Goal: Transaction & Acquisition: Purchase product/service

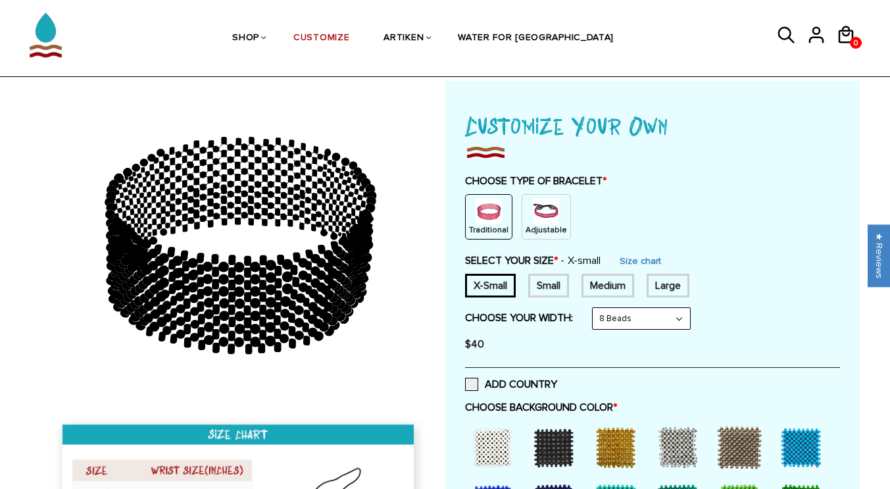
scroll to position [66, 0]
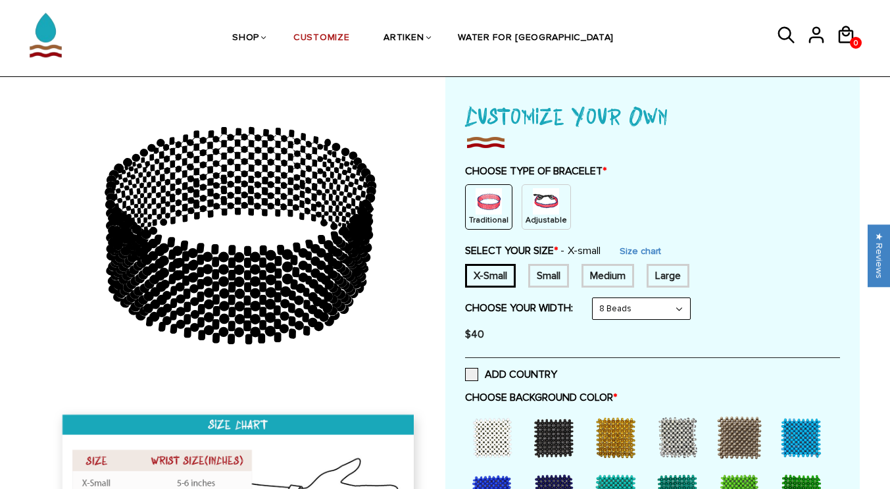
click at [563, 277] on div "Small" at bounding box center [548, 276] width 41 height 24
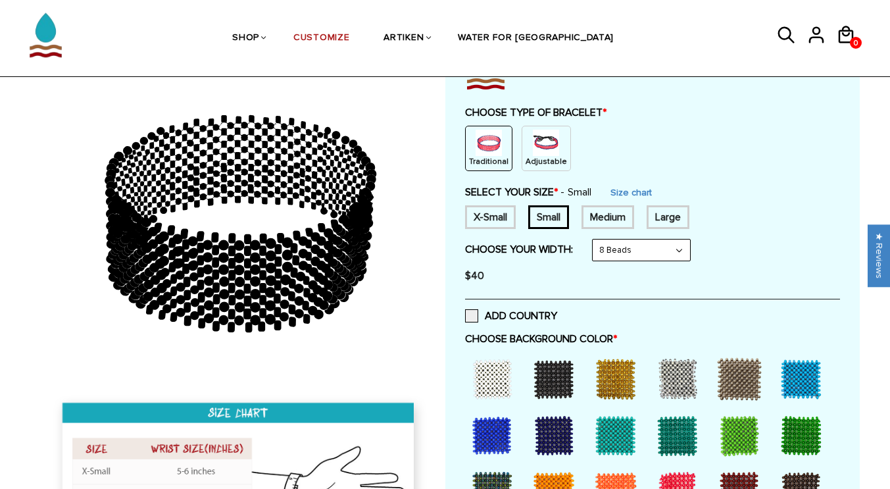
scroll to position [263, 0]
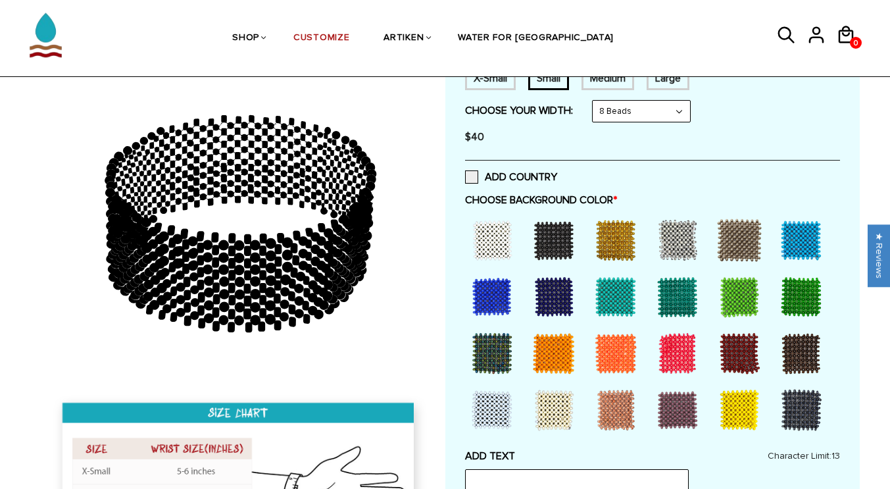
click at [679, 296] on div at bounding box center [677, 296] width 53 height 53
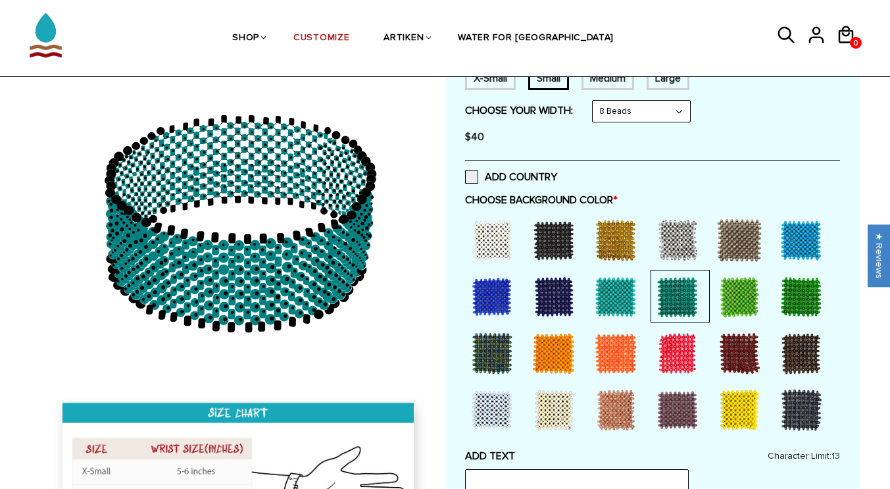
click at [794, 293] on div at bounding box center [801, 296] width 53 height 53
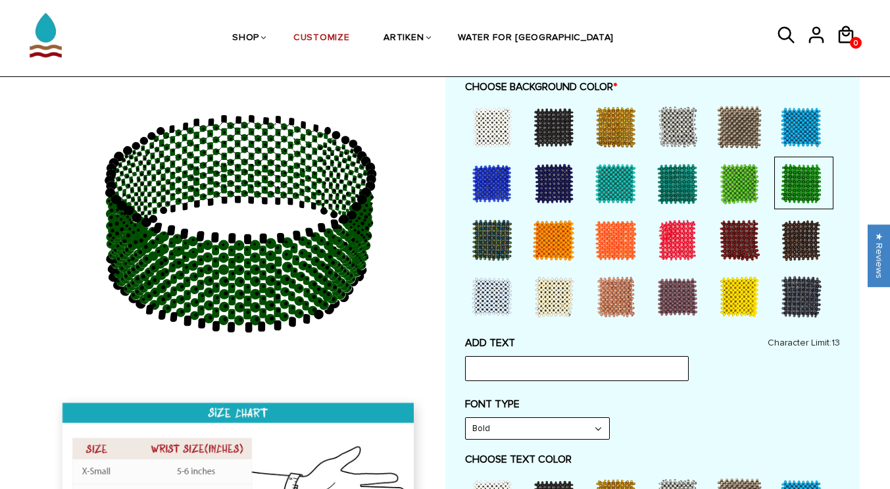
scroll to position [395, 0]
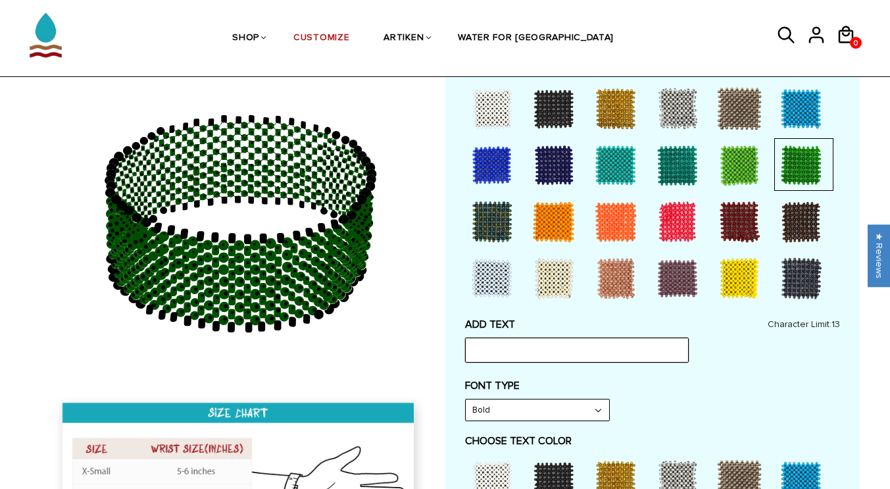
click at [538, 346] on input "text" at bounding box center [577, 349] width 224 height 25
type input "WARRIORS"
click at [593, 405] on select "Bold" at bounding box center [537, 409] width 143 height 21
click at [680, 398] on div "FONT TYPE Bold Bold" at bounding box center [652, 400] width 375 height 42
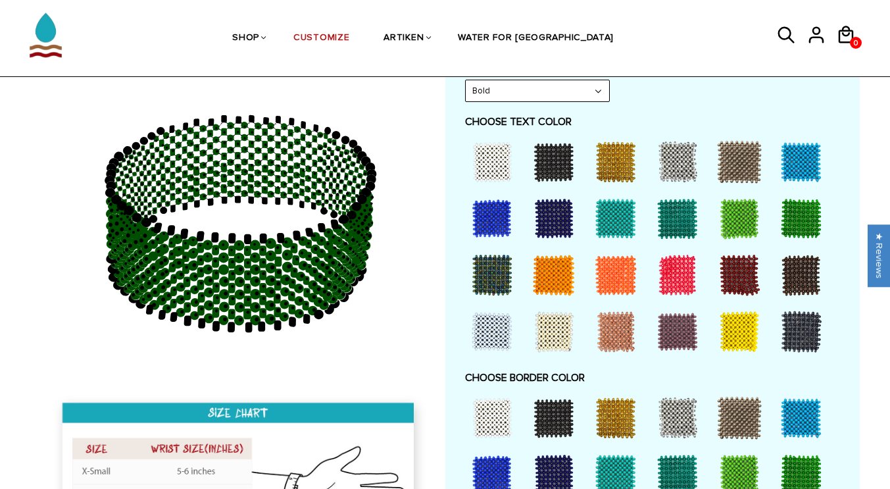
scroll to position [723, 0]
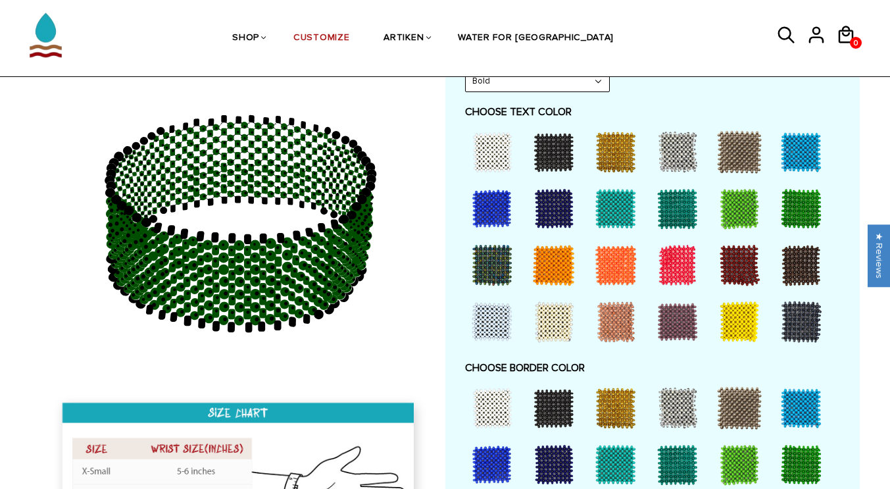
click at [736, 319] on div at bounding box center [739, 321] width 53 height 53
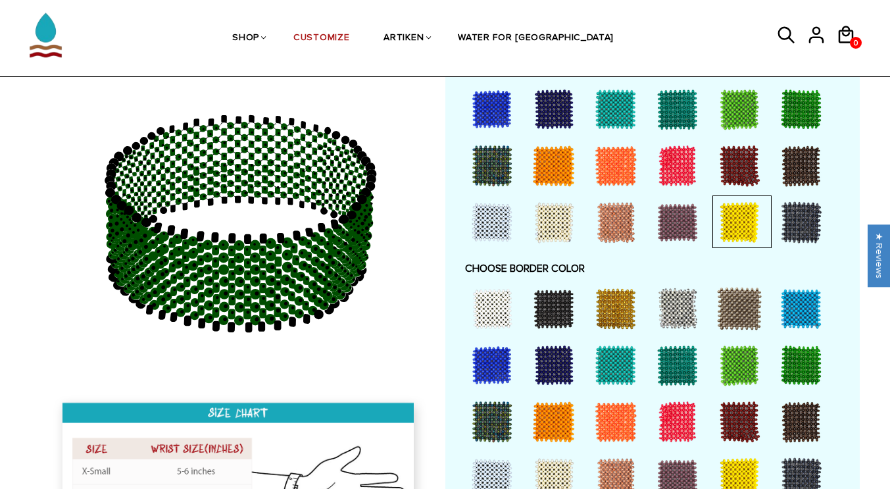
scroll to position [921, 0]
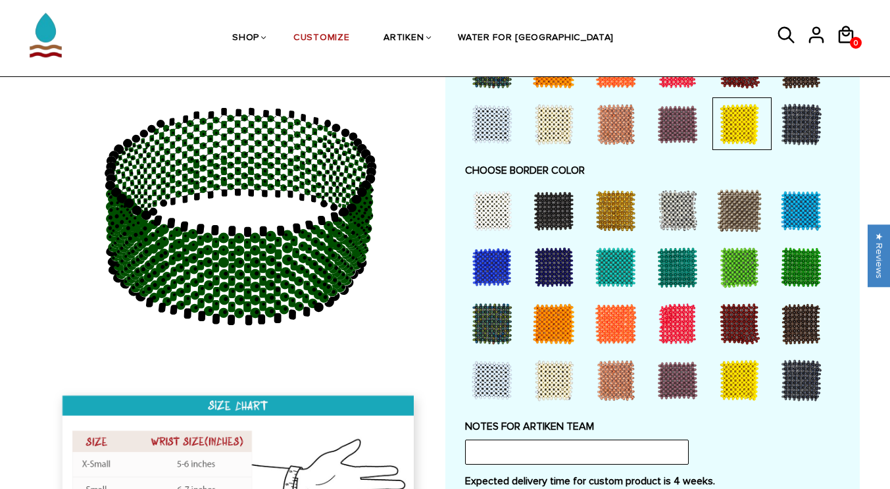
click at [740, 370] on div at bounding box center [739, 380] width 53 height 53
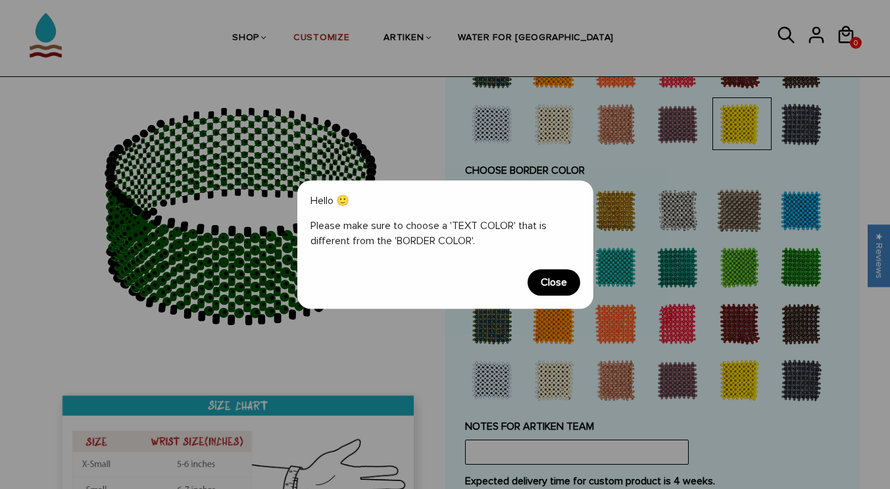
click at [548, 289] on span "Close" at bounding box center [553, 282] width 53 height 26
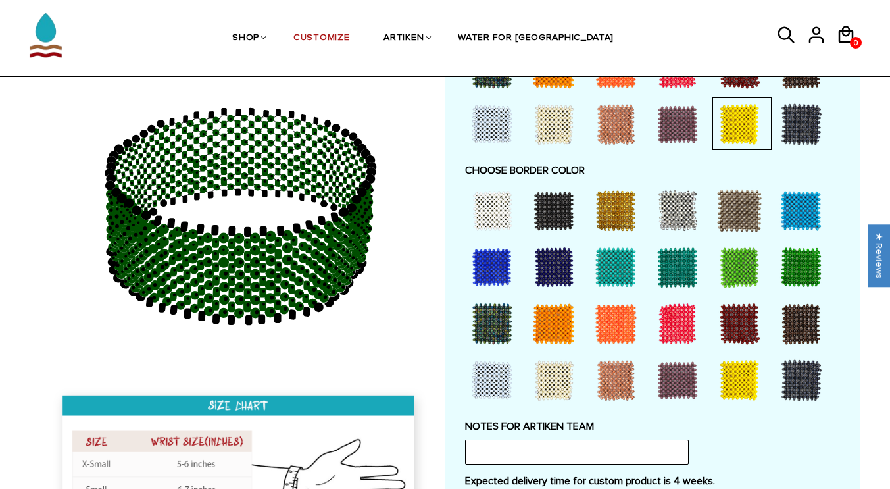
click at [552, 210] on div at bounding box center [553, 210] width 53 height 53
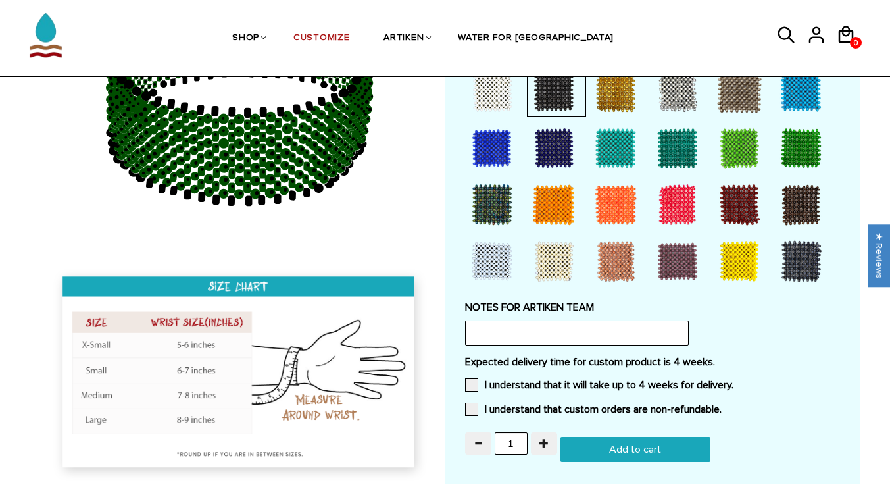
scroll to position [1052, 0]
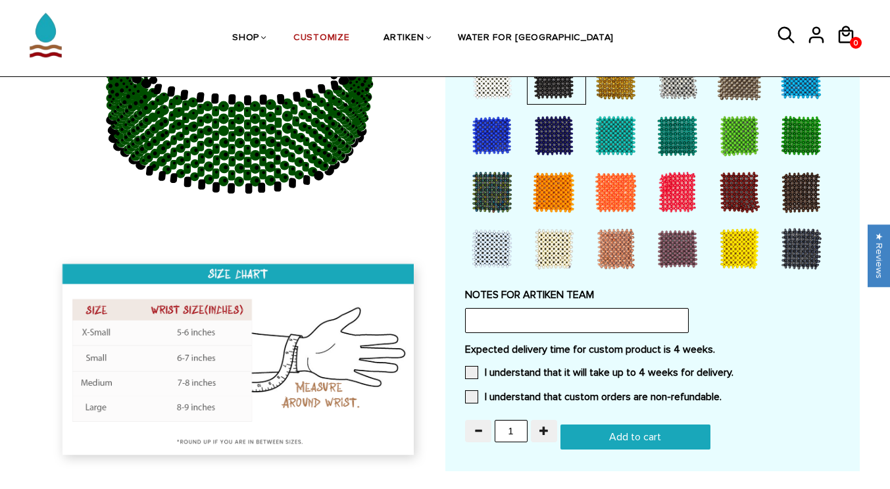
click at [469, 372] on span at bounding box center [471, 372] width 13 height 13
click at [733, 368] on input "I understand that it will take up to 4 weeks for delivery." at bounding box center [733, 368] width 0 height 0
click at [474, 391] on span at bounding box center [471, 396] width 13 height 13
click at [721, 393] on input "I understand that custom orders are non-refundable." at bounding box center [721, 393] width 0 height 0
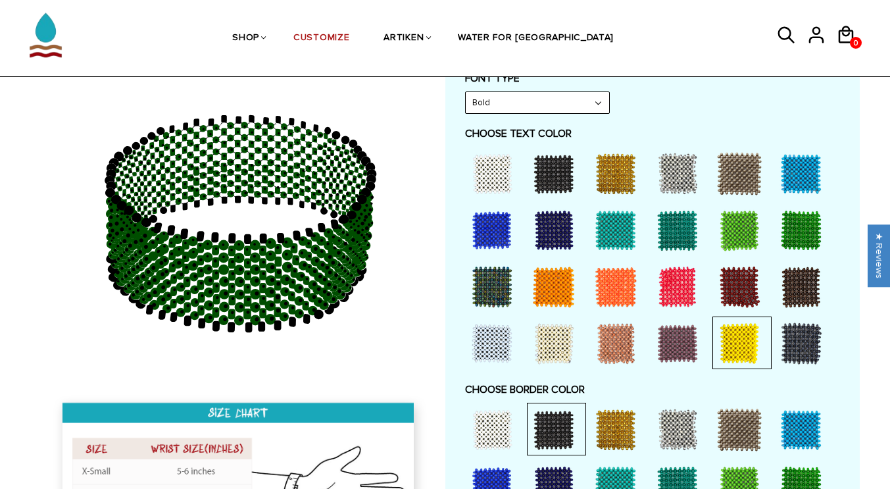
scroll to position [439, 0]
